Goal: Share content: Share content

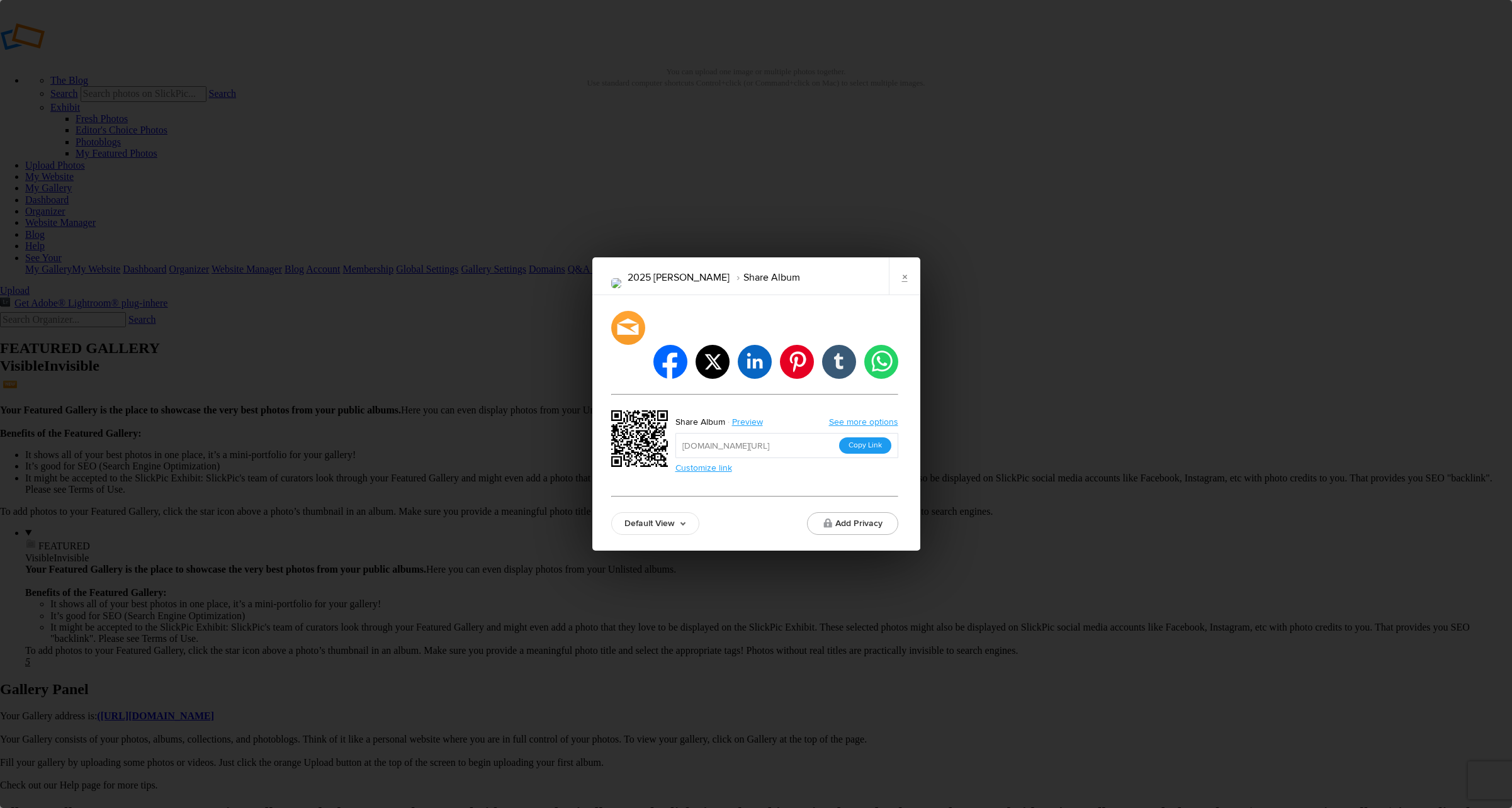
click at [856, 437] on button "Copy Link" at bounding box center [865, 445] width 53 height 16
click at [915, 294] on link "×" at bounding box center [904, 276] width 31 height 38
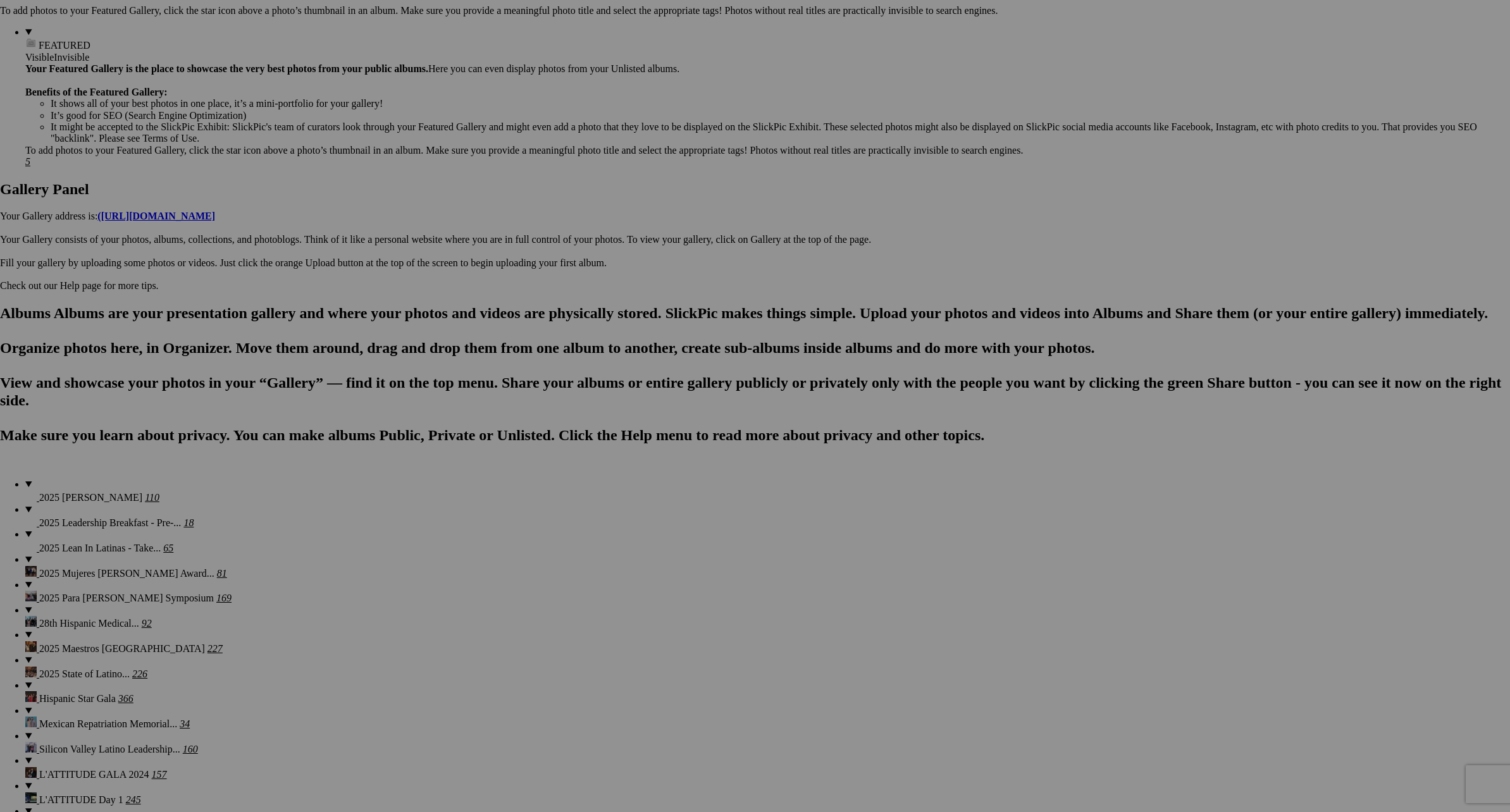
scroll to position [646, 0]
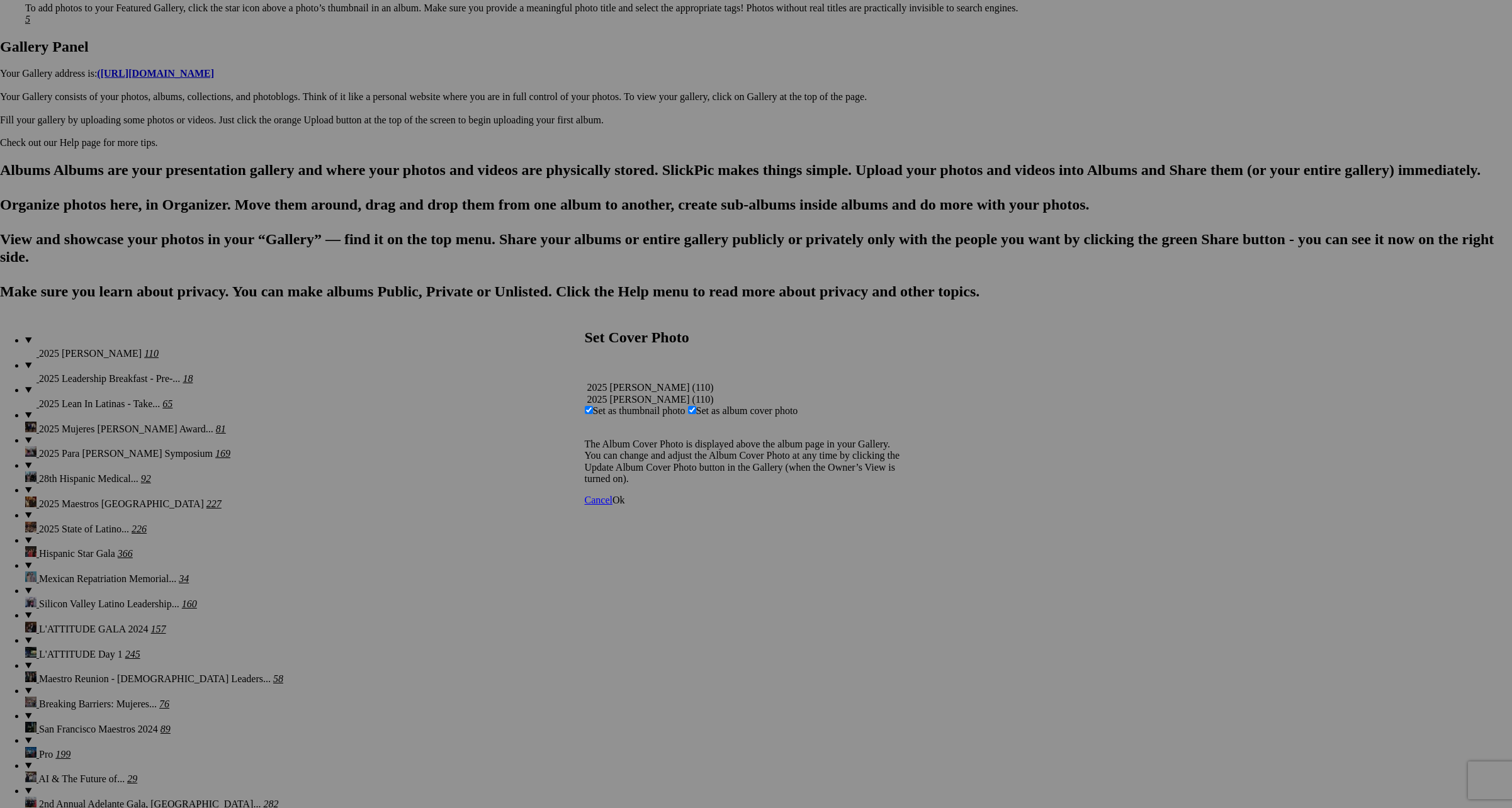
click at [625, 505] on span "Ok" at bounding box center [619, 500] width 13 height 11
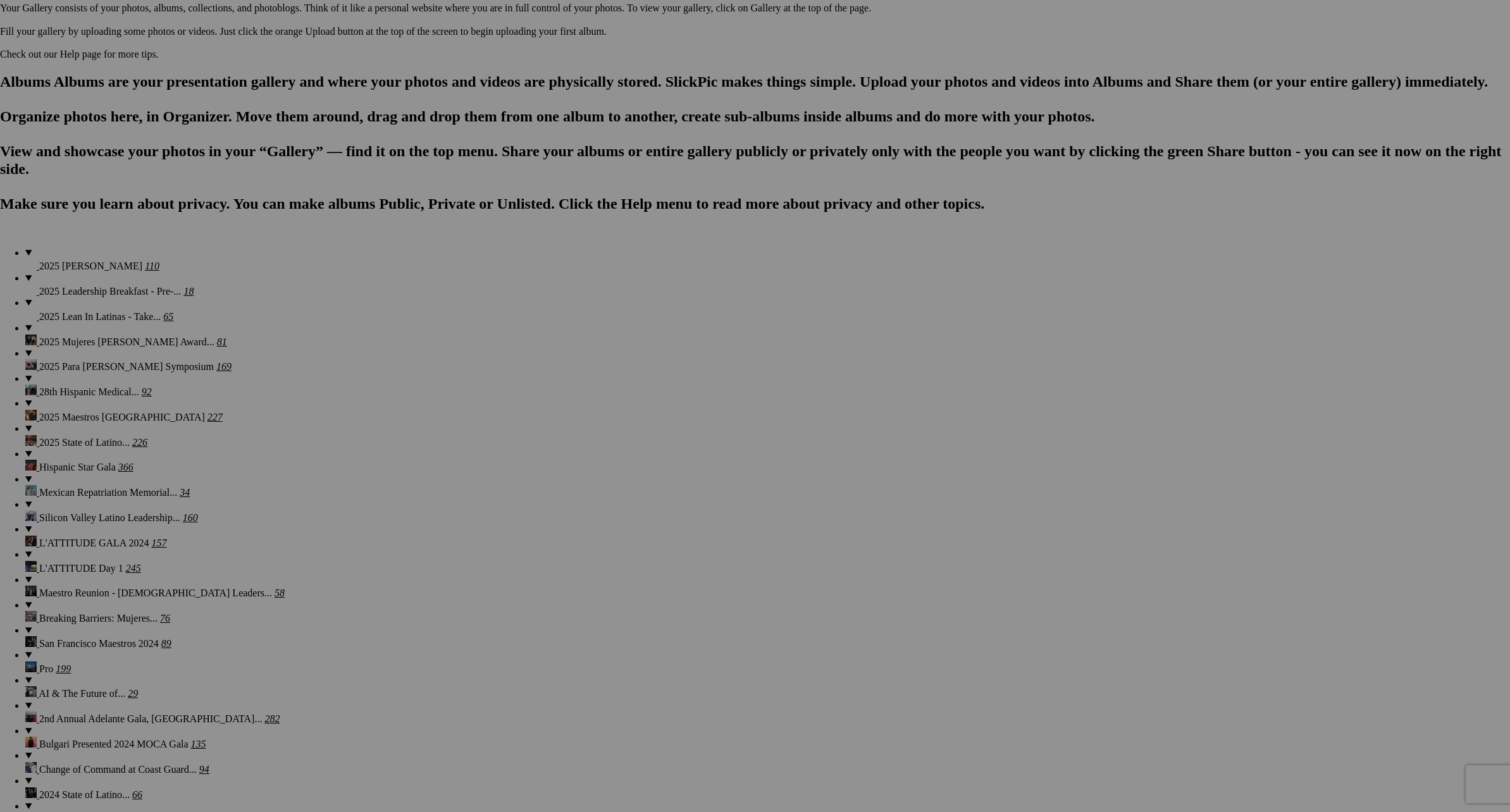
scroll to position [679, 0]
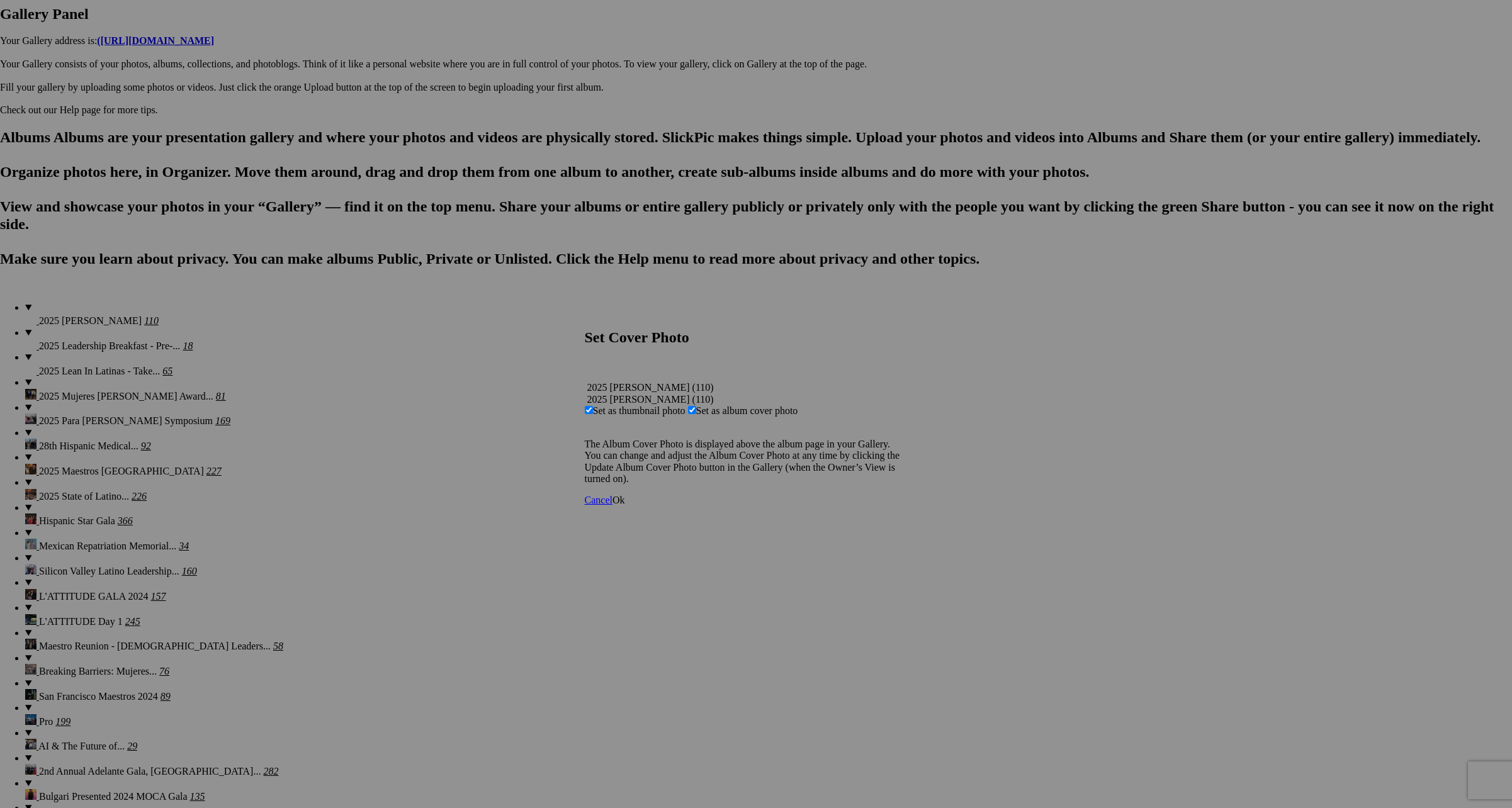
click at [625, 505] on span "Ok" at bounding box center [619, 500] width 13 height 11
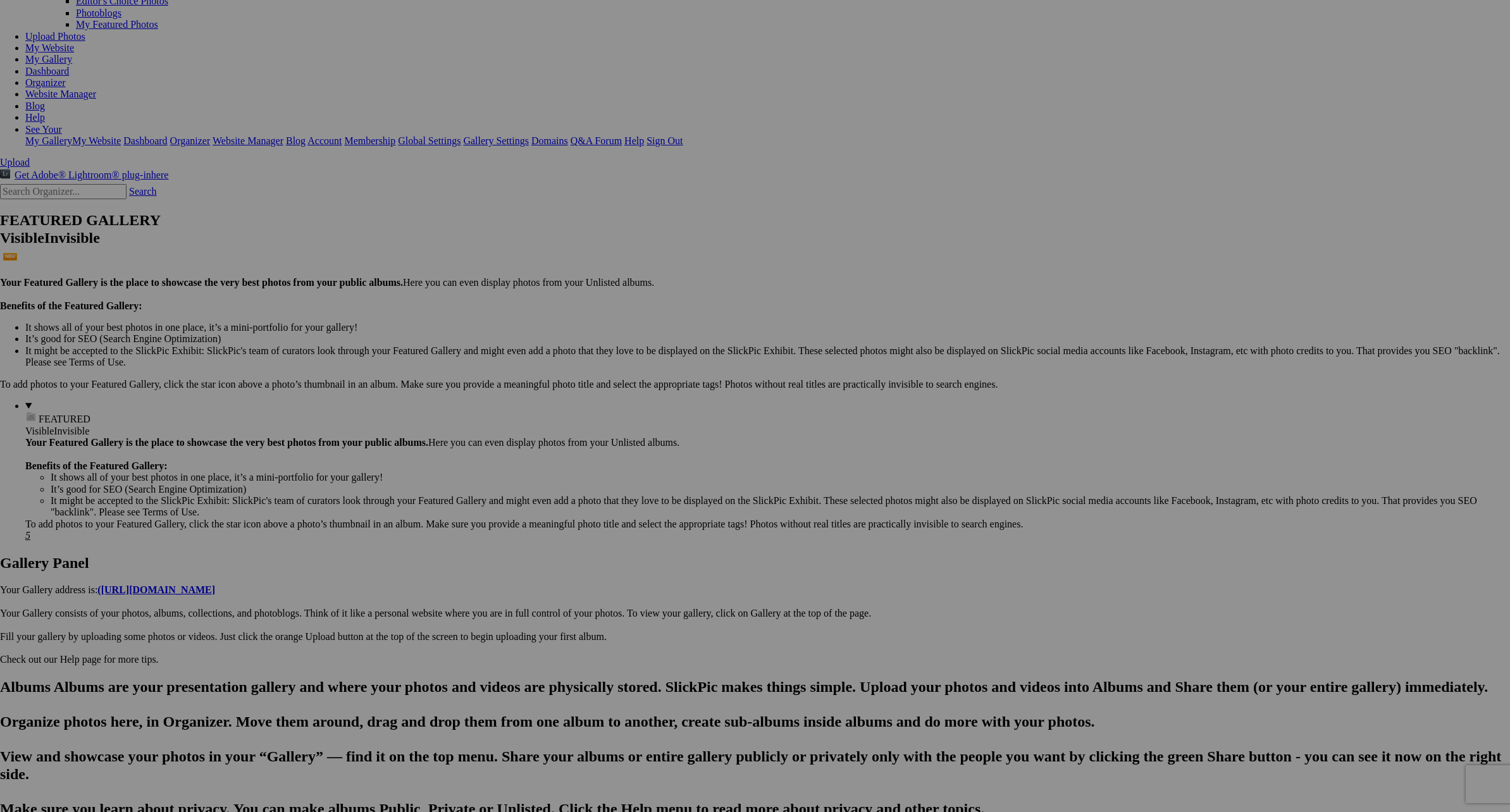
scroll to position [11, 0]
